Goal: Task Accomplishment & Management: Manage account settings

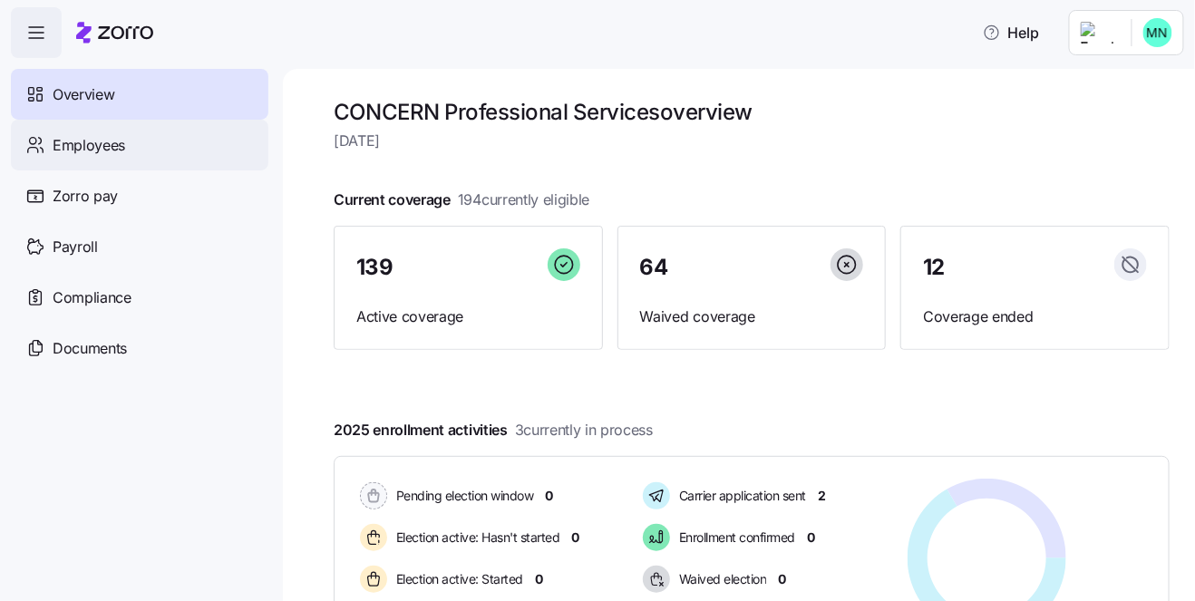
click at [91, 150] on span "Employees" at bounding box center [89, 145] width 73 height 23
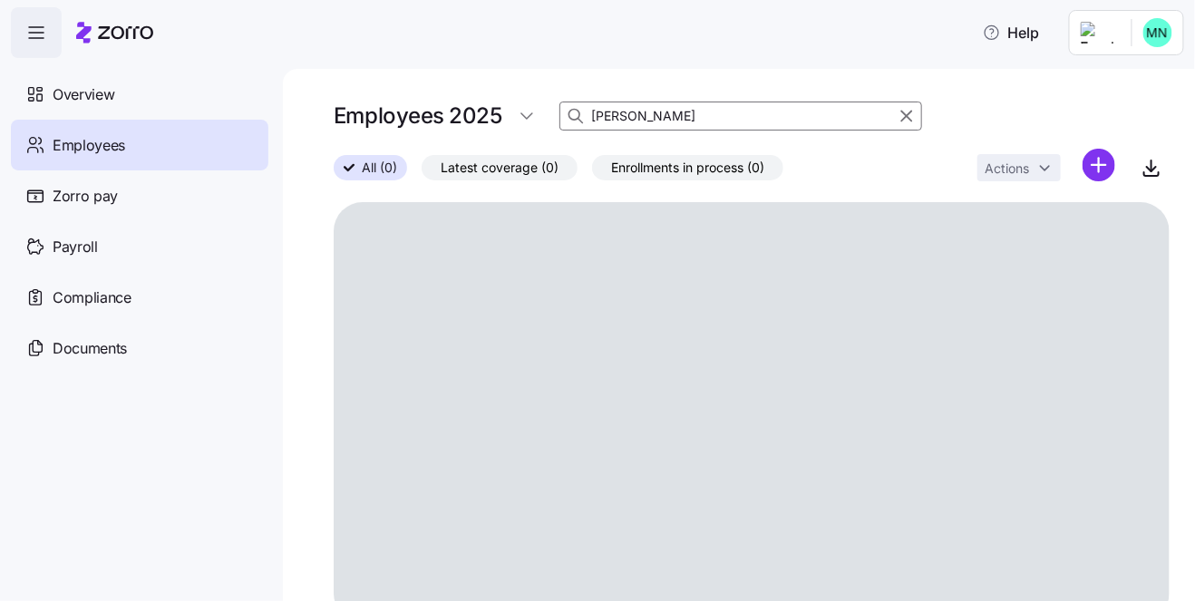
click at [678, 116] on input "berge" at bounding box center [741, 116] width 363 height 29
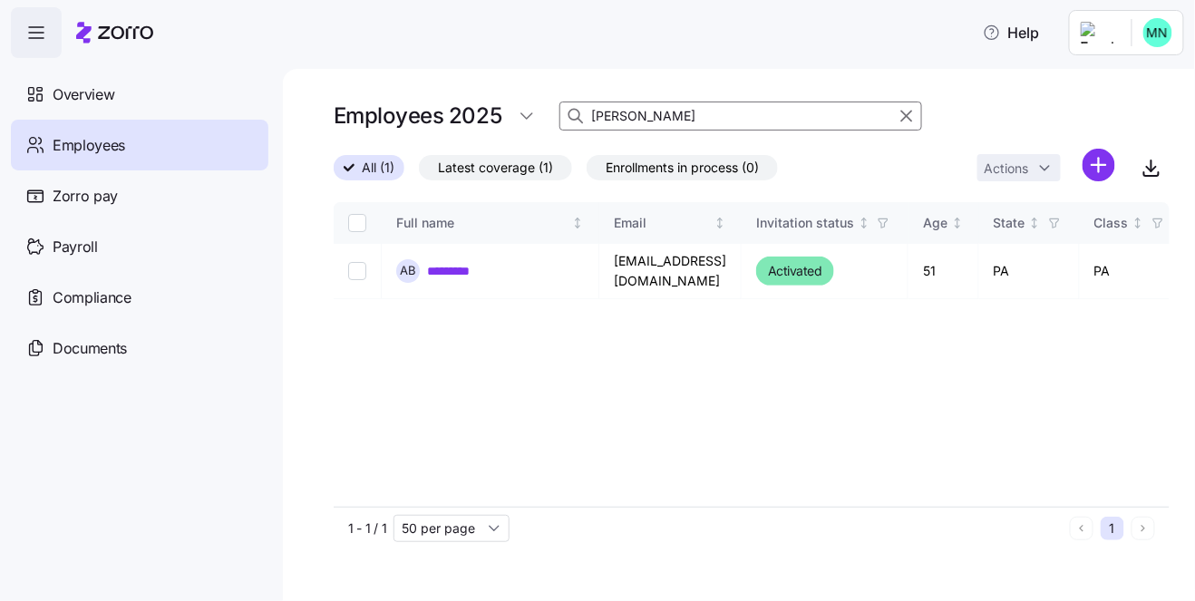
drag, startPoint x: 678, startPoint y: 116, endPoint x: 571, endPoint y: 115, distance: 107.9
click at [571, 115] on div "berge" at bounding box center [741, 116] width 363 height 29
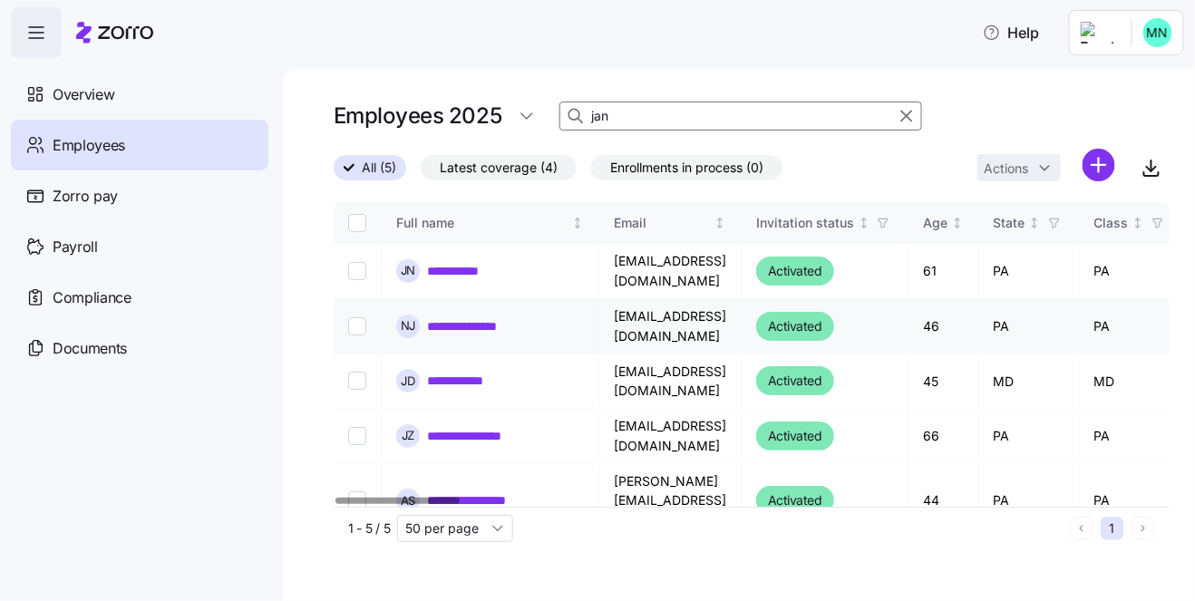
type input "jan"
click at [497, 320] on link "**********" at bounding box center [473, 326] width 93 height 18
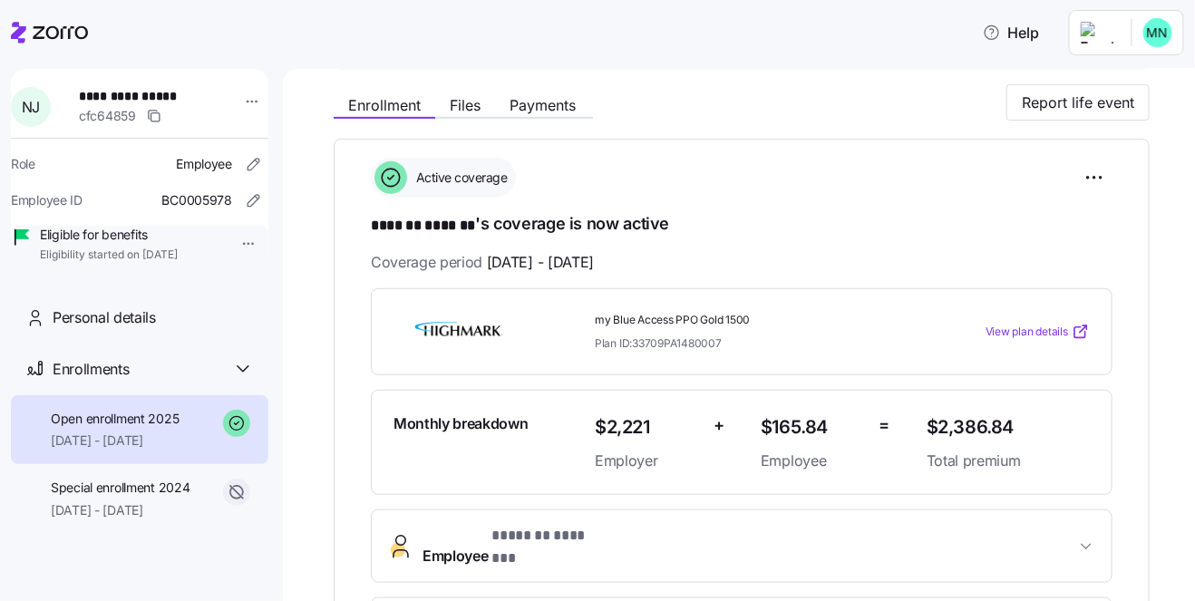
scroll to position [187, 0]
